Goal: Transaction & Acquisition: Purchase product/service

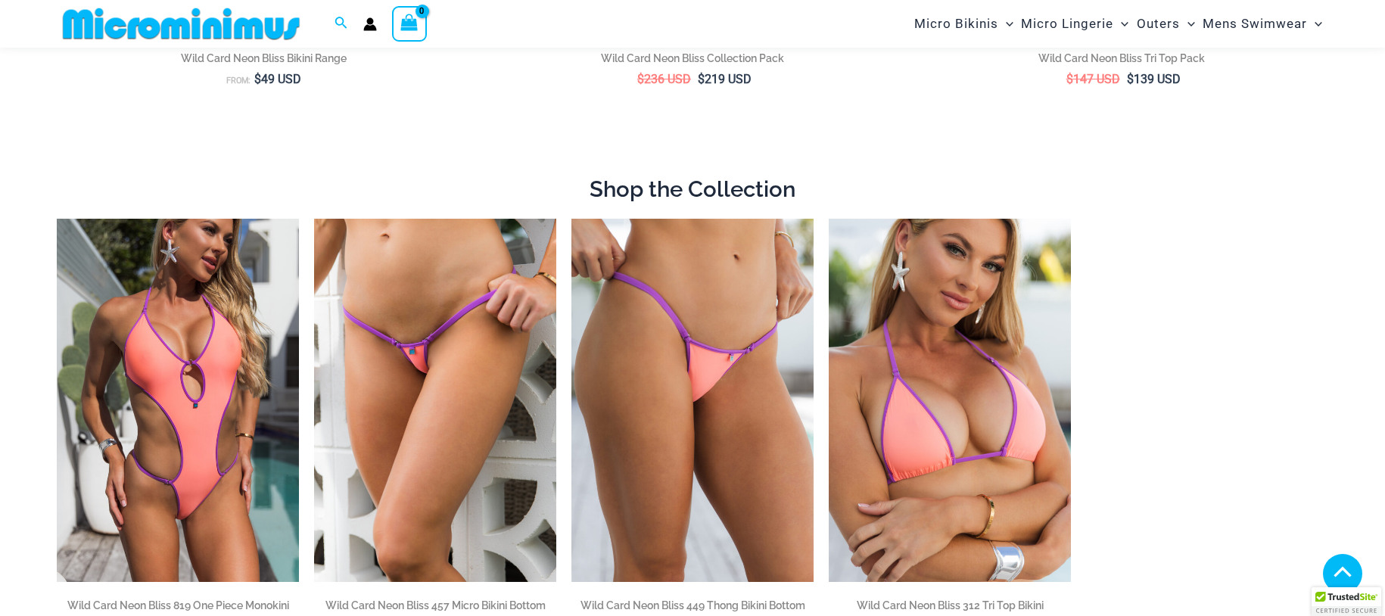
scroll to position [926, 0]
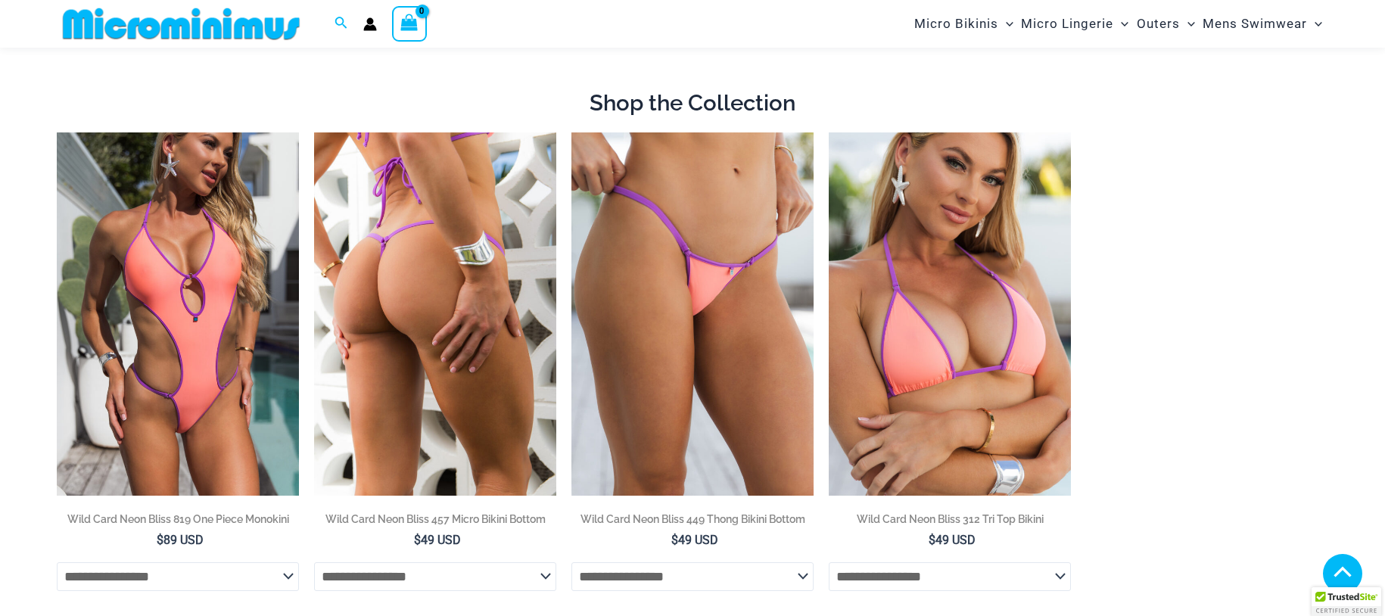
click at [455, 254] on img at bounding box center [435, 313] width 242 height 363
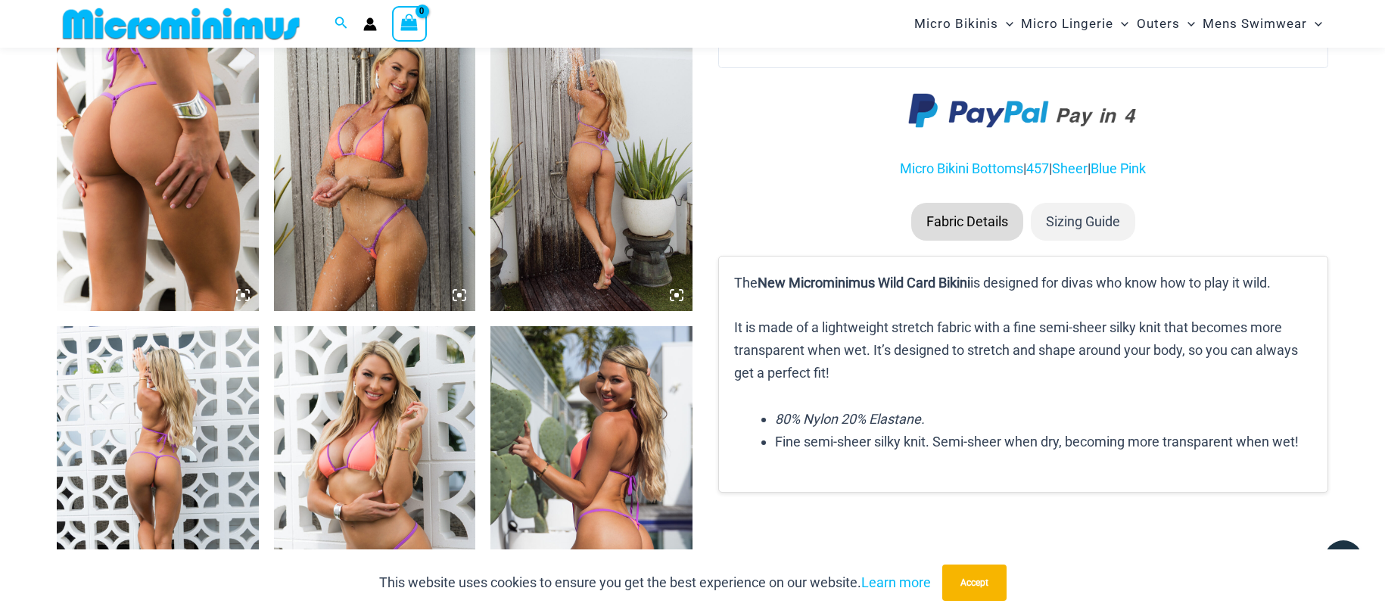
scroll to position [1129, 0]
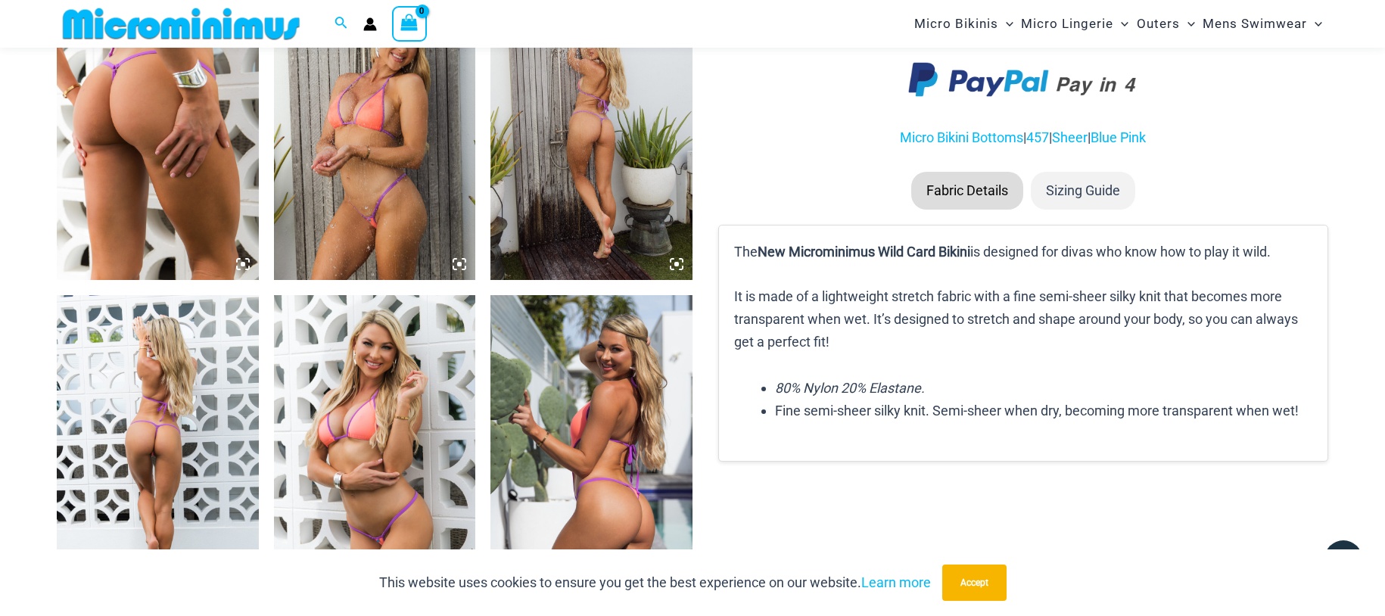
click at [578, 198] on img at bounding box center [591, 128] width 202 height 303
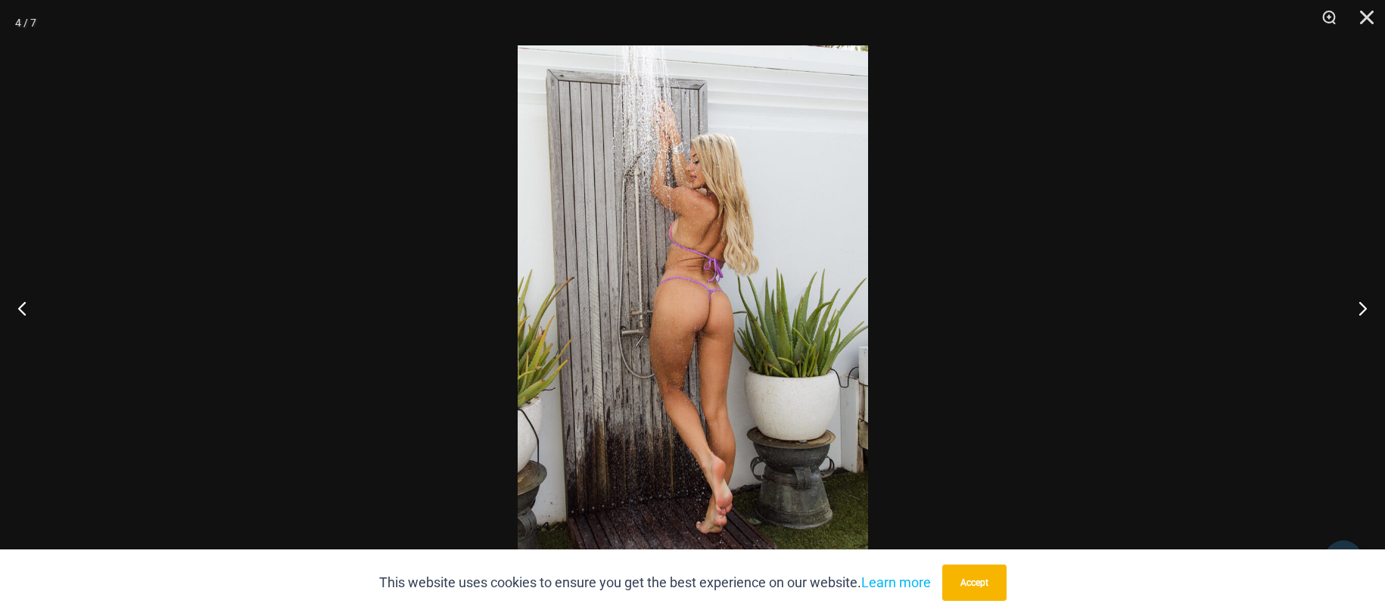
click at [632, 241] on img at bounding box center [693, 307] width 350 height 525
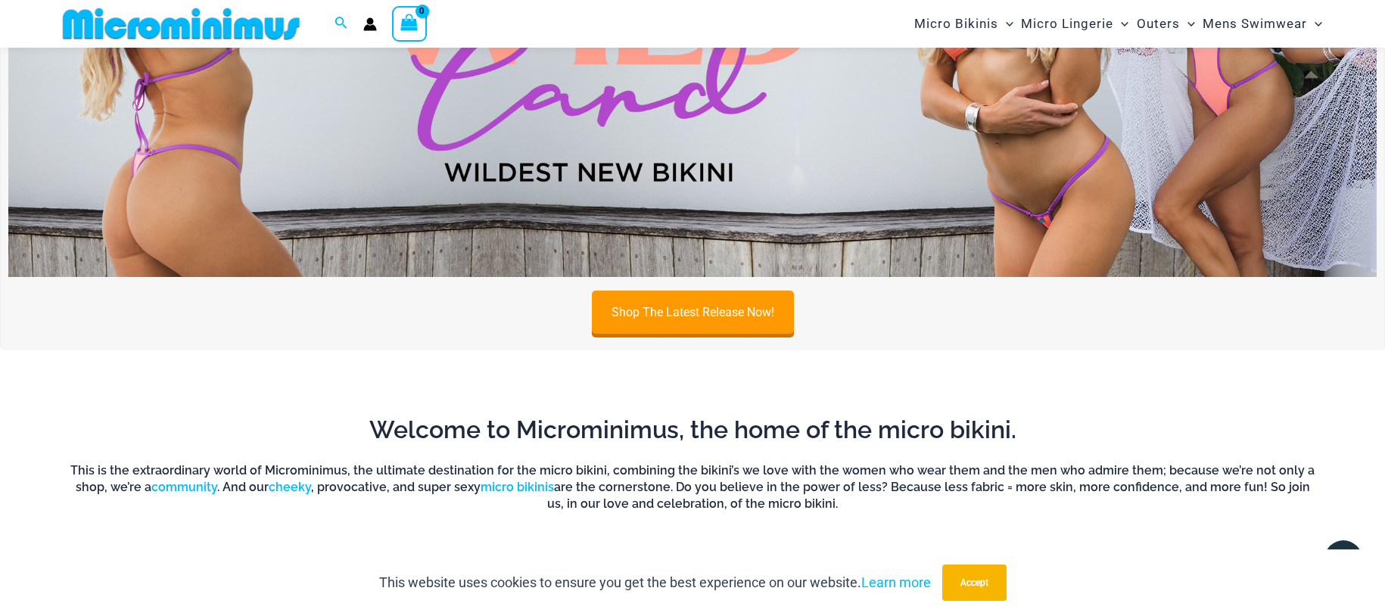
scroll to position [770, 0]
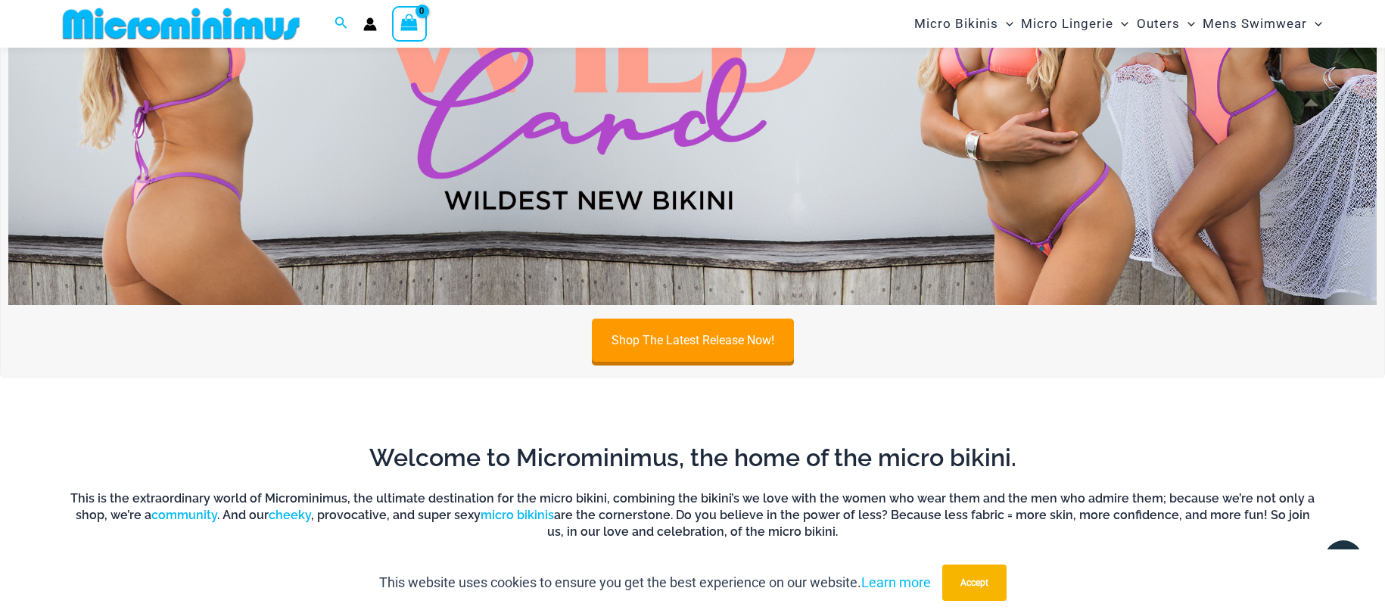
click at [644, 267] on img at bounding box center [692, 72] width 1369 height 465
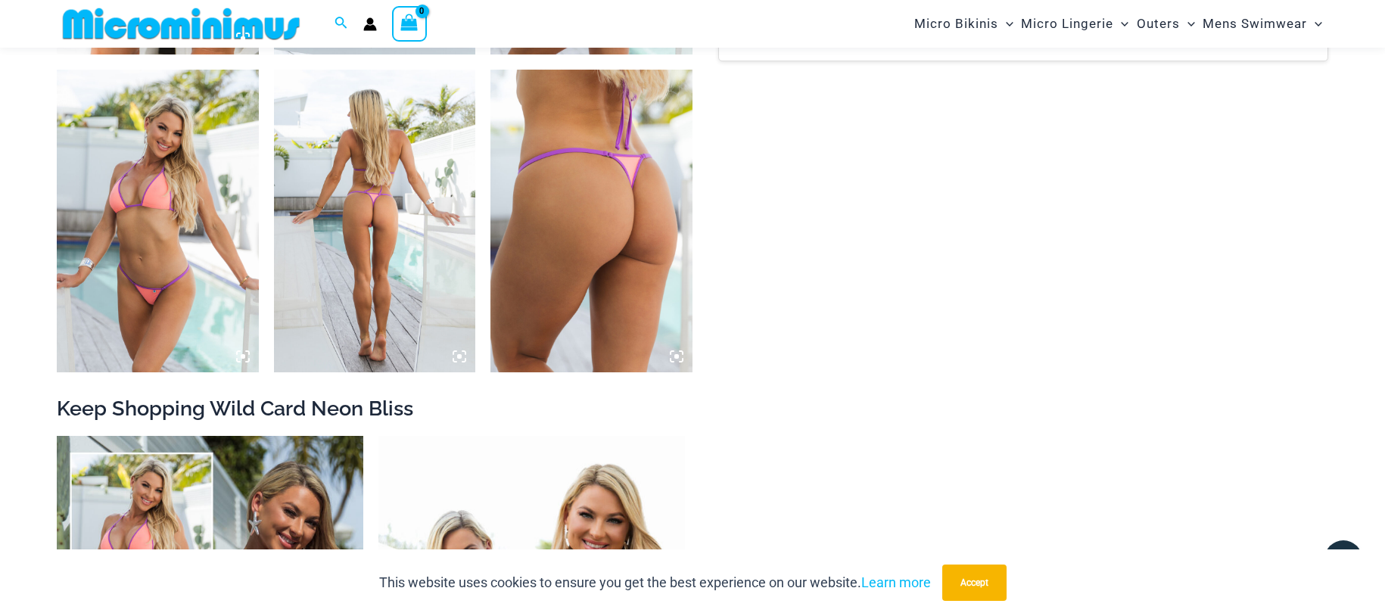
scroll to position [2322, 0]
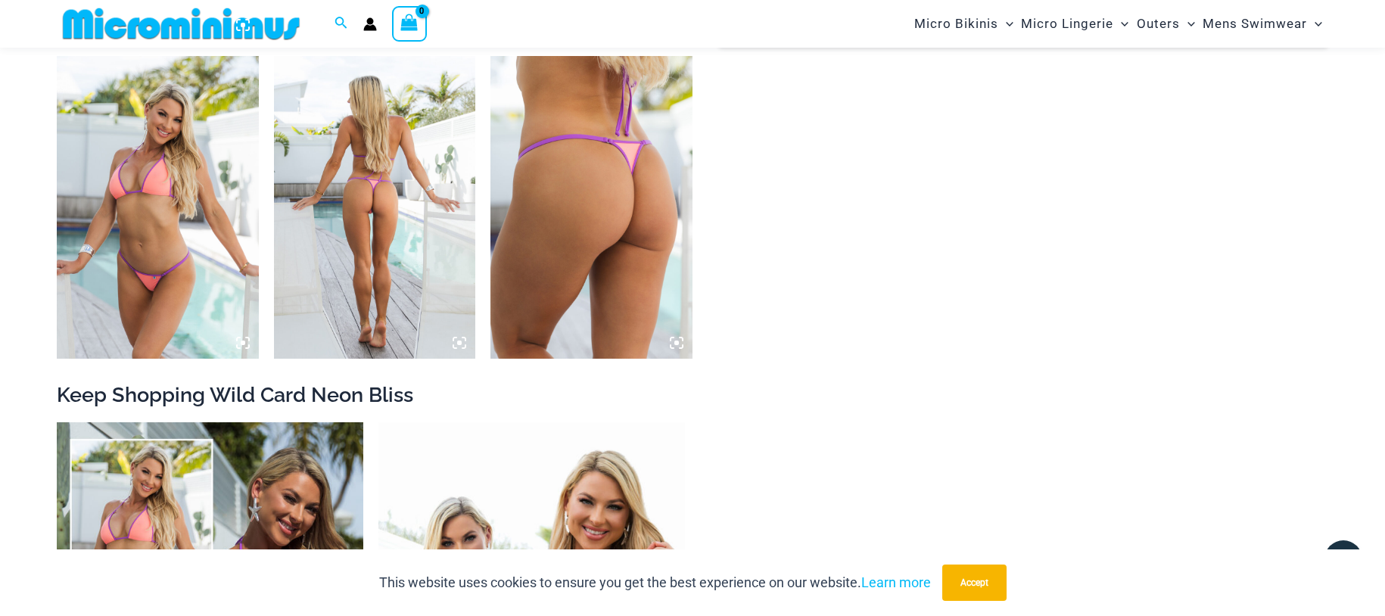
click at [454, 346] on icon at bounding box center [460, 343] width 14 height 14
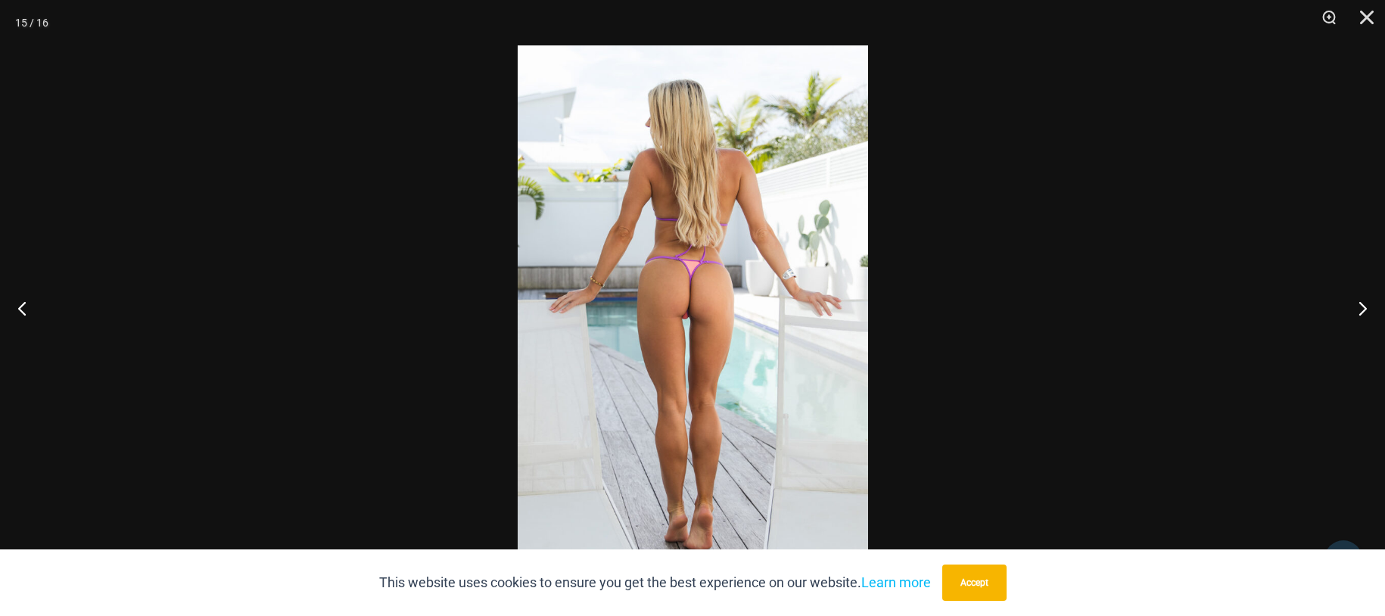
click at [577, 257] on img at bounding box center [693, 307] width 350 height 525
